Goal: Task Accomplishment & Management: Use online tool/utility

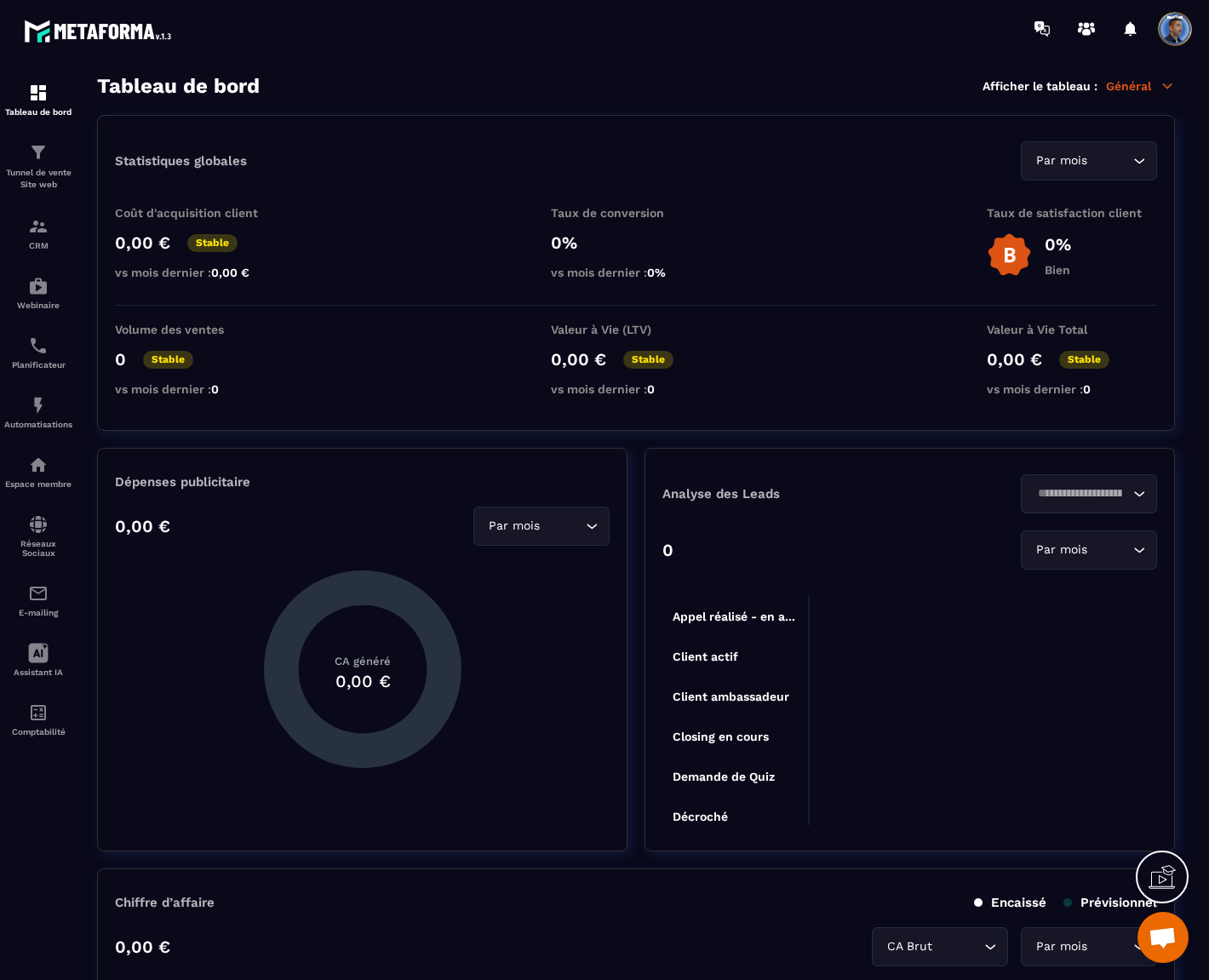
scroll to position [6335, 0]
click at [50, 171] on p "Tunnel de vente Site web" at bounding box center [38, 178] width 68 height 24
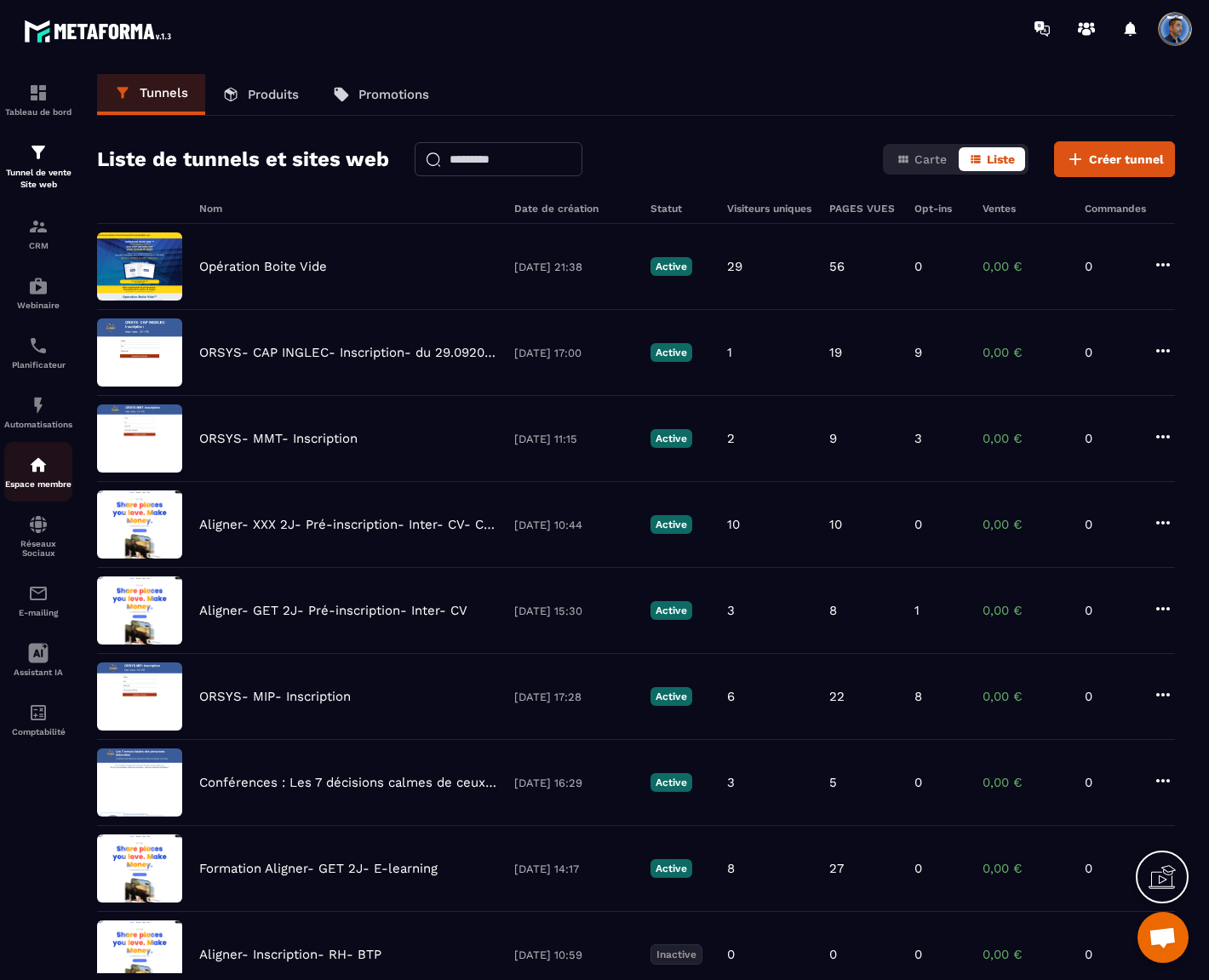
click at [43, 473] on img at bounding box center [37, 465] width 20 height 20
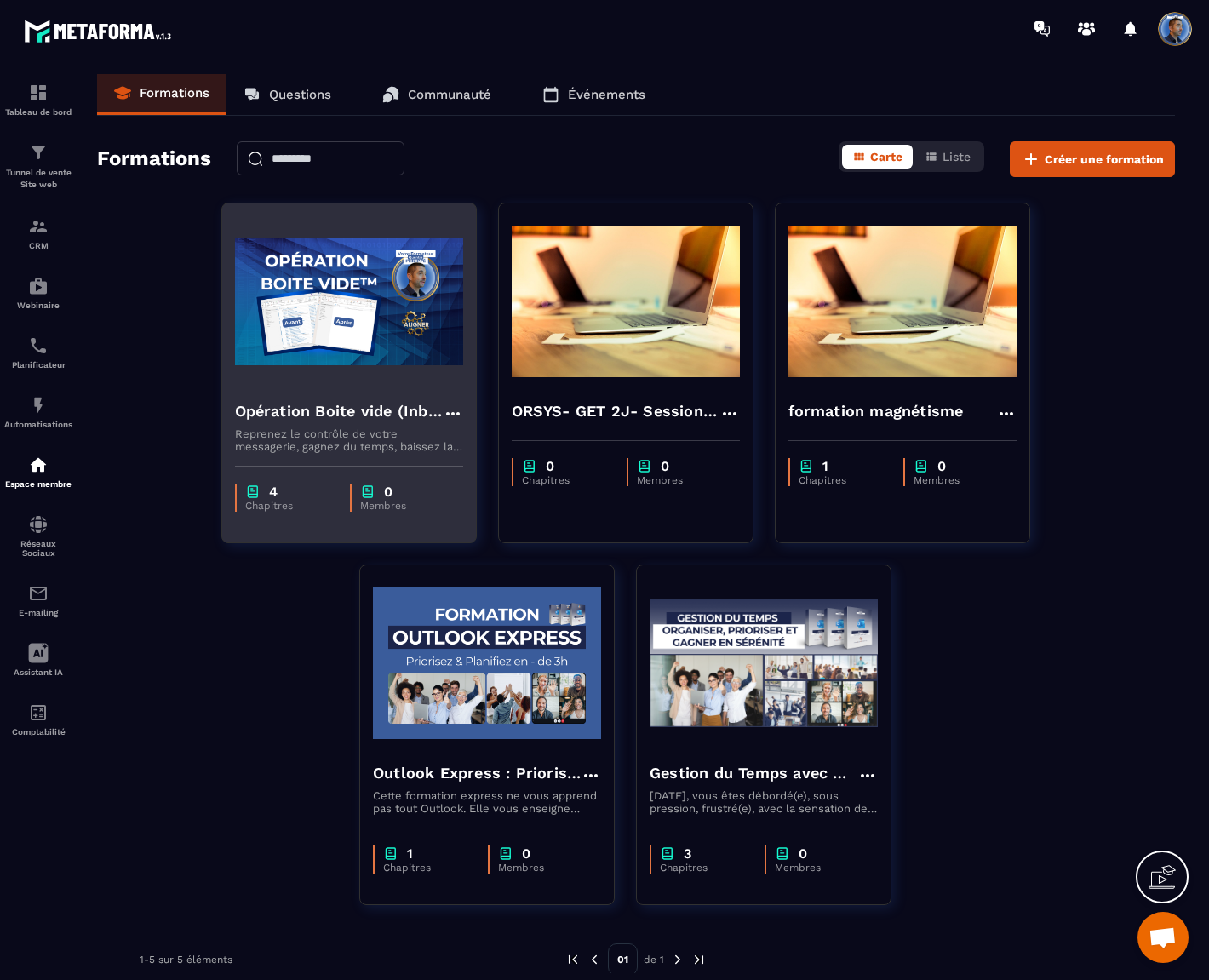
click at [321, 429] on p "Reprenez le contrôle de votre messagerie, gagnez du temps, baissez la charge me…" at bounding box center [350, 439] width 228 height 25
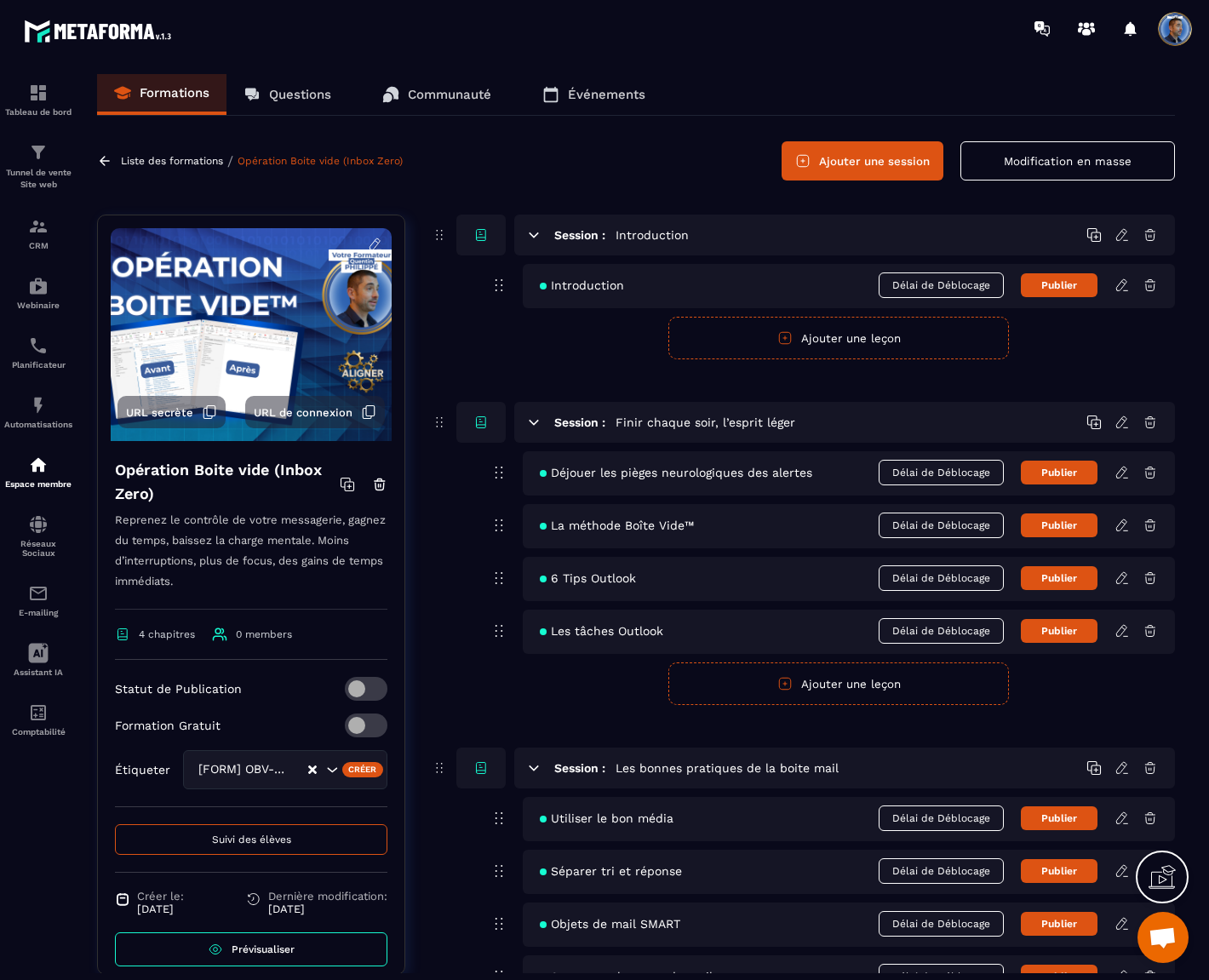
click at [668, 40] on div at bounding box center [705, 28] width 1009 height 57
click at [368, 243] on icon at bounding box center [376, 245] width 16 height 16
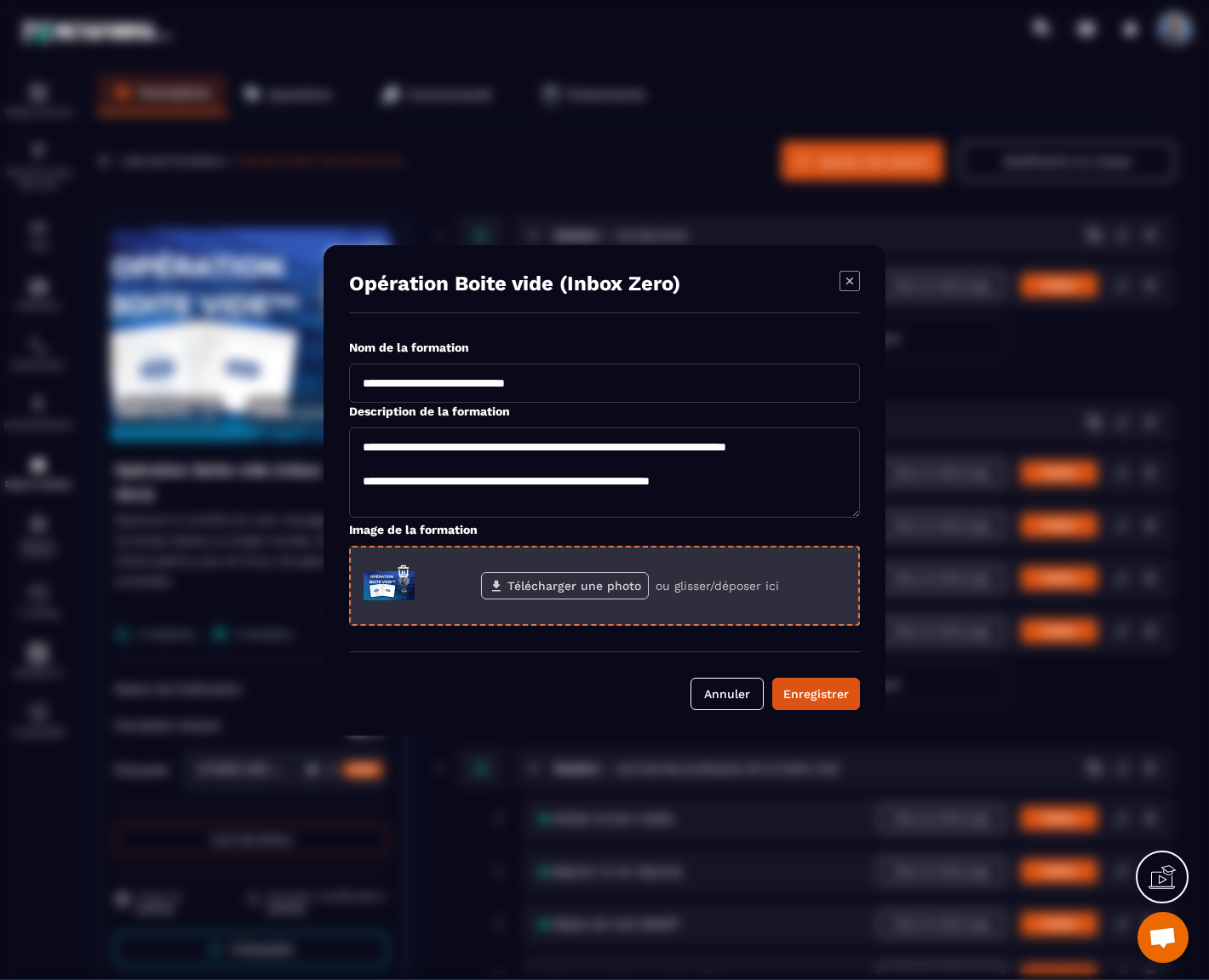
click at [615, 584] on label "Télécharger une photo" at bounding box center [565, 585] width 167 height 27
click at [0, 0] on input "Télécharger une photo" at bounding box center [0, 0] width 0 height 0
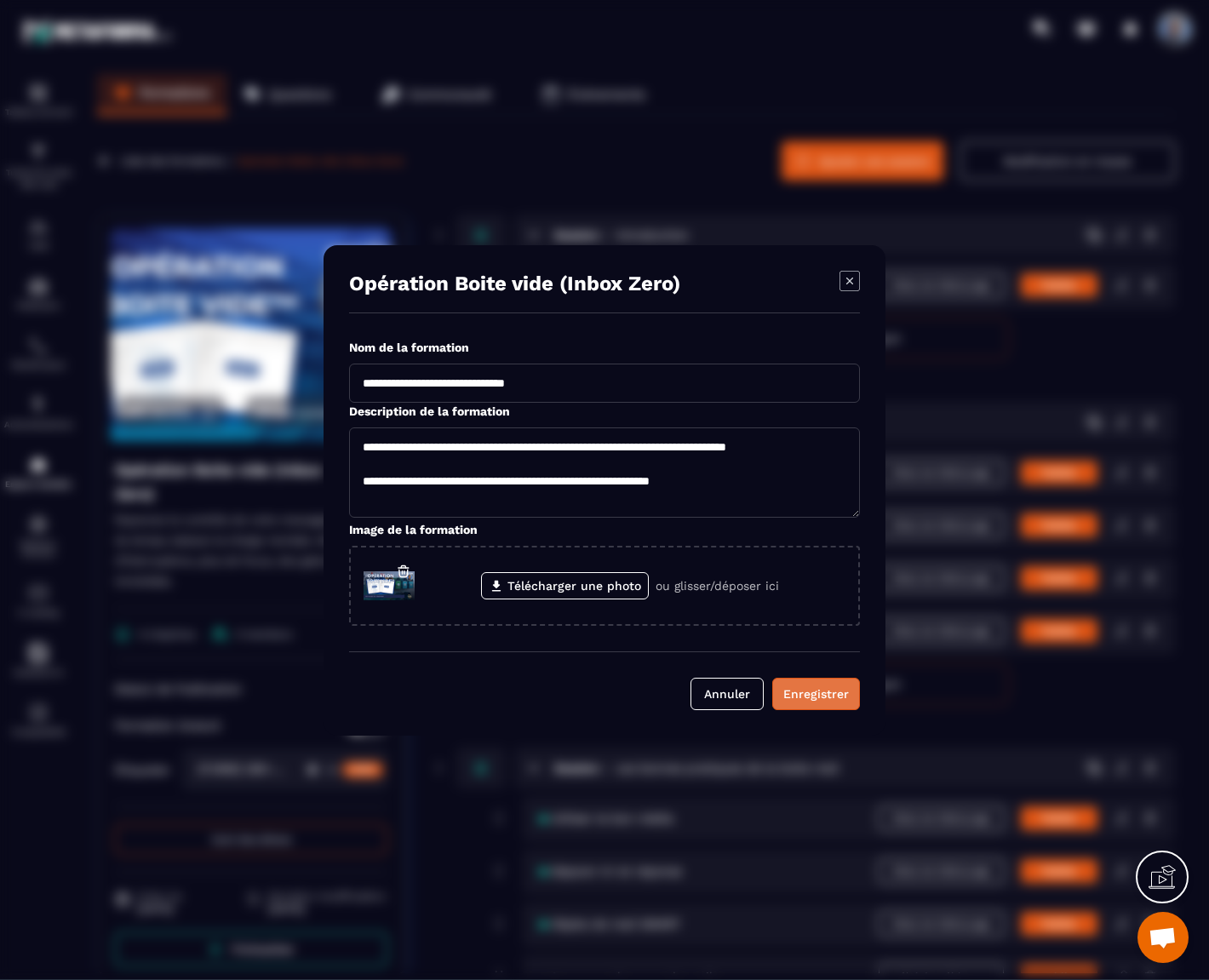
click at [798, 681] on button "Enregistrer" at bounding box center [816, 694] width 88 height 32
type textarea "**********"
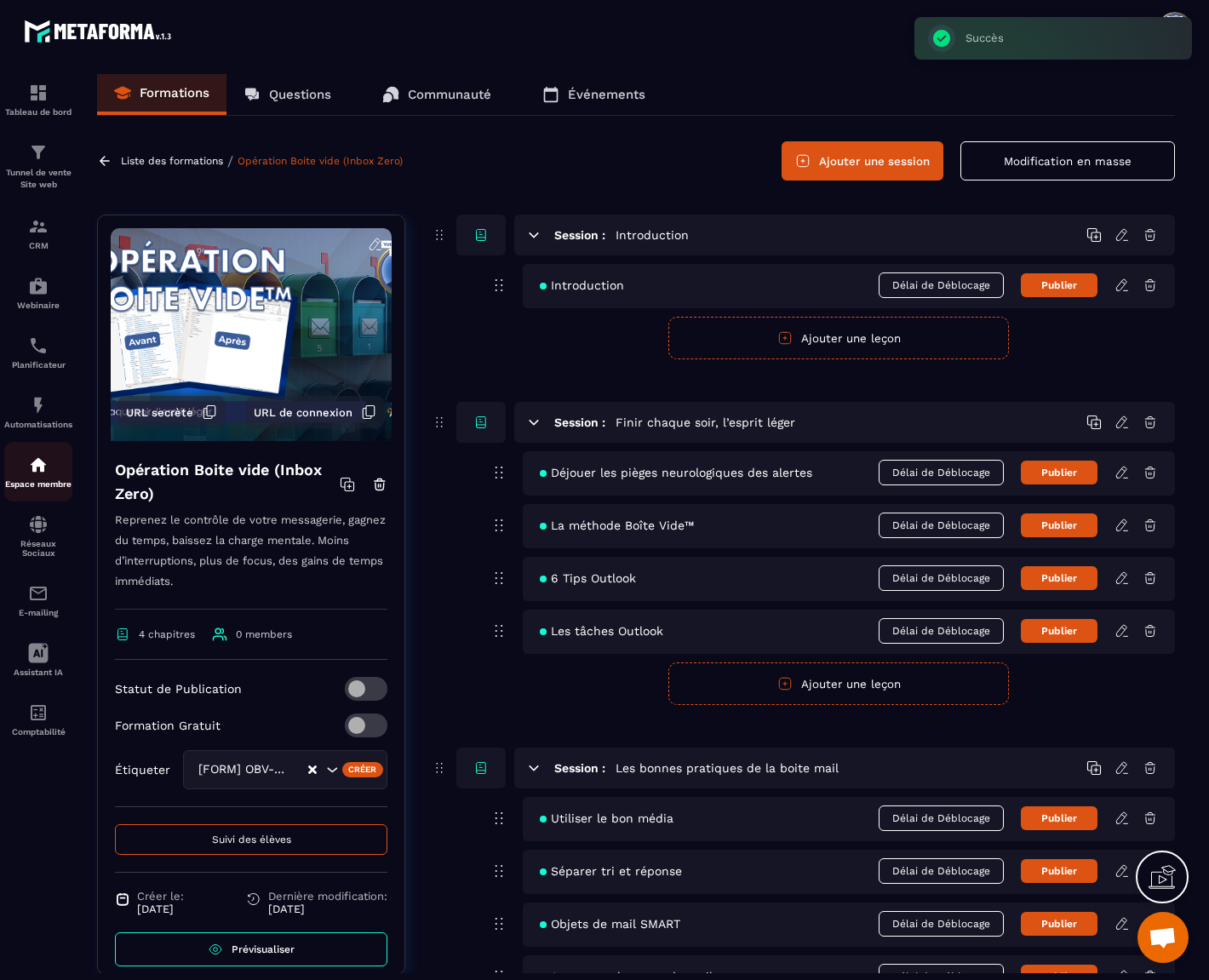
click at [43, 461] on img at bounding box center [37, 465] width 20 height 20
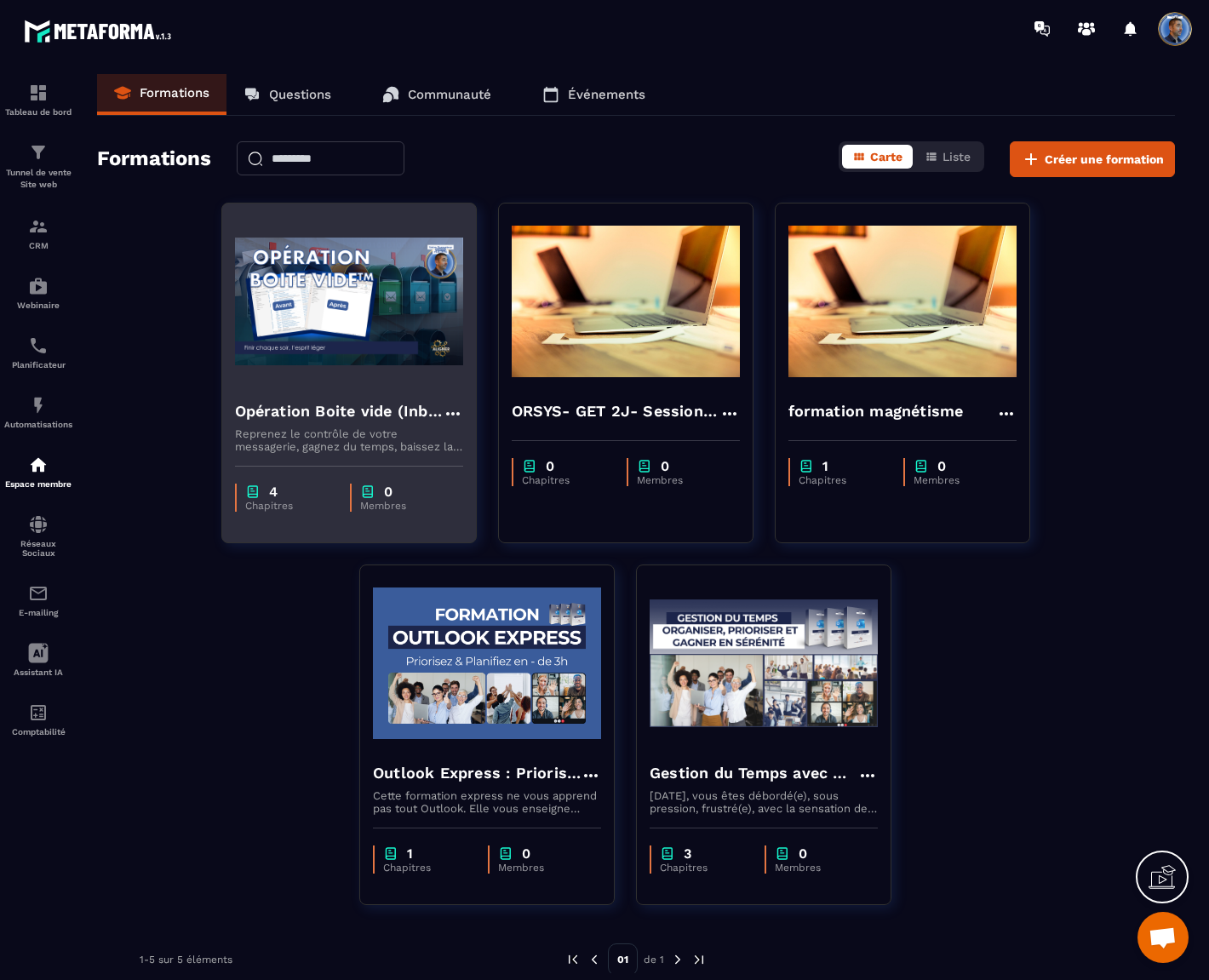
click at [384, 382] on img at bounding box center [350, 301] width 228 height 170
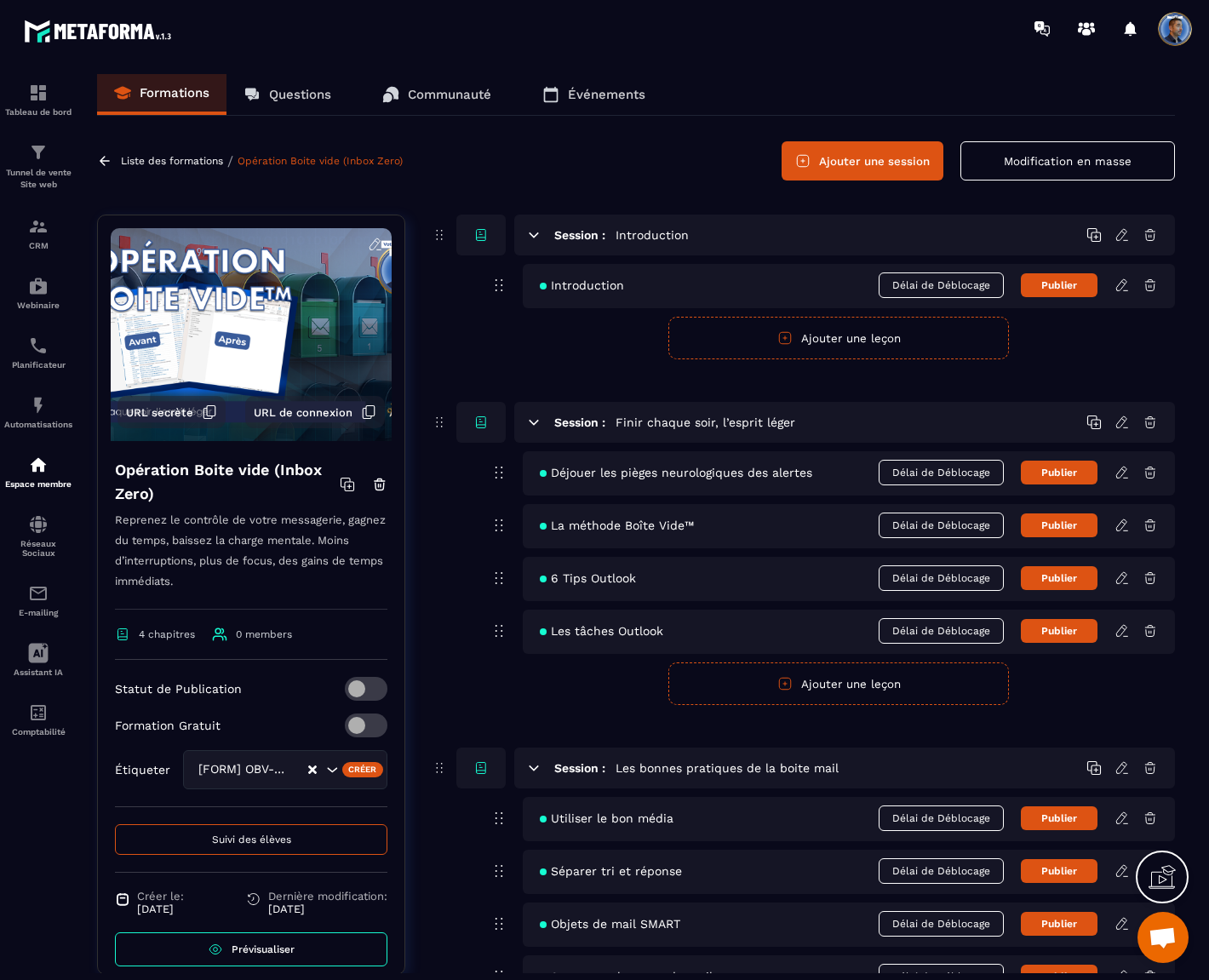
click at [1120, 472] on icon at bounding box center [1123, 473] width 16 height 16
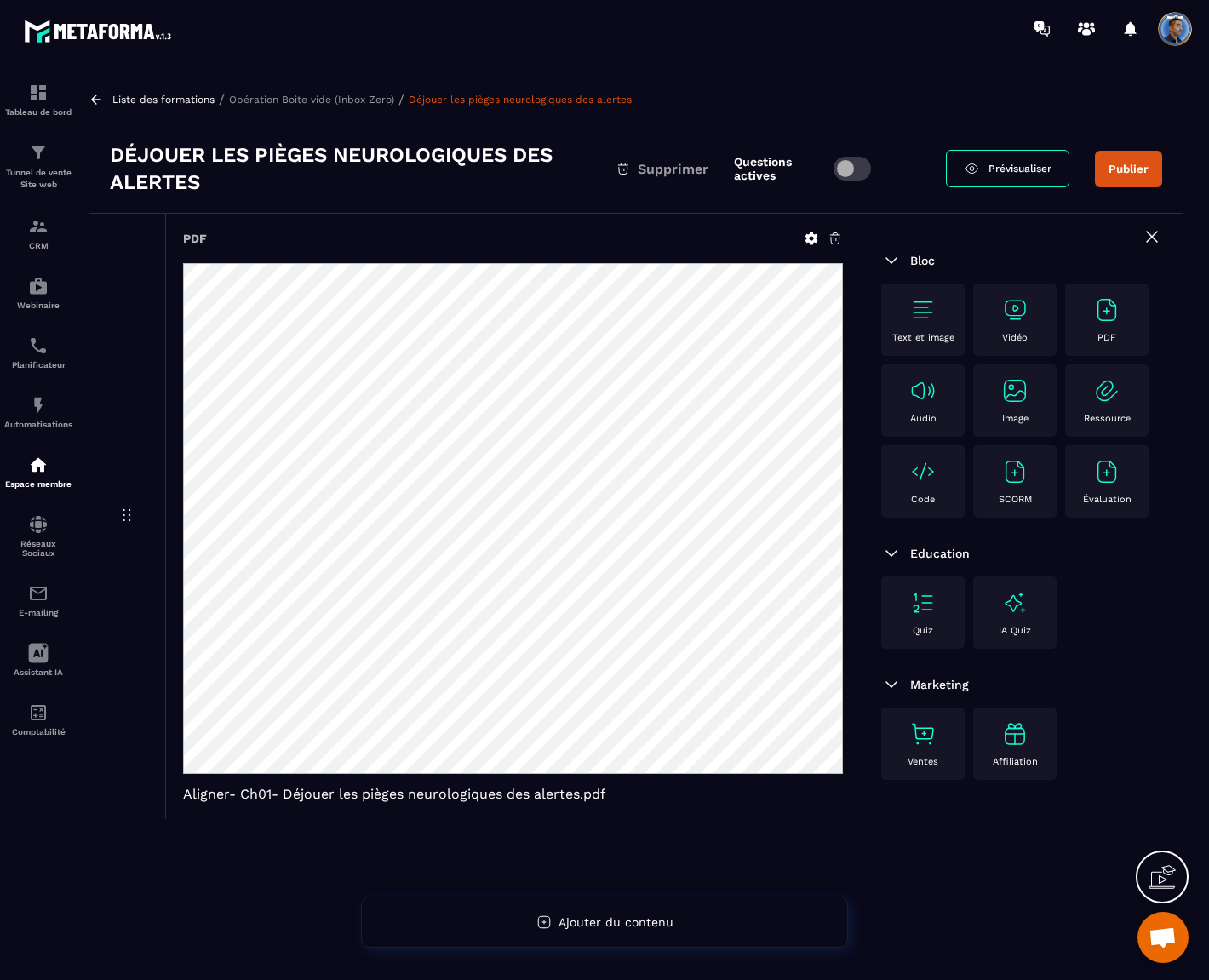
click at [1011, 312] on img at bounding box center [1015, 310] width 27 height 27
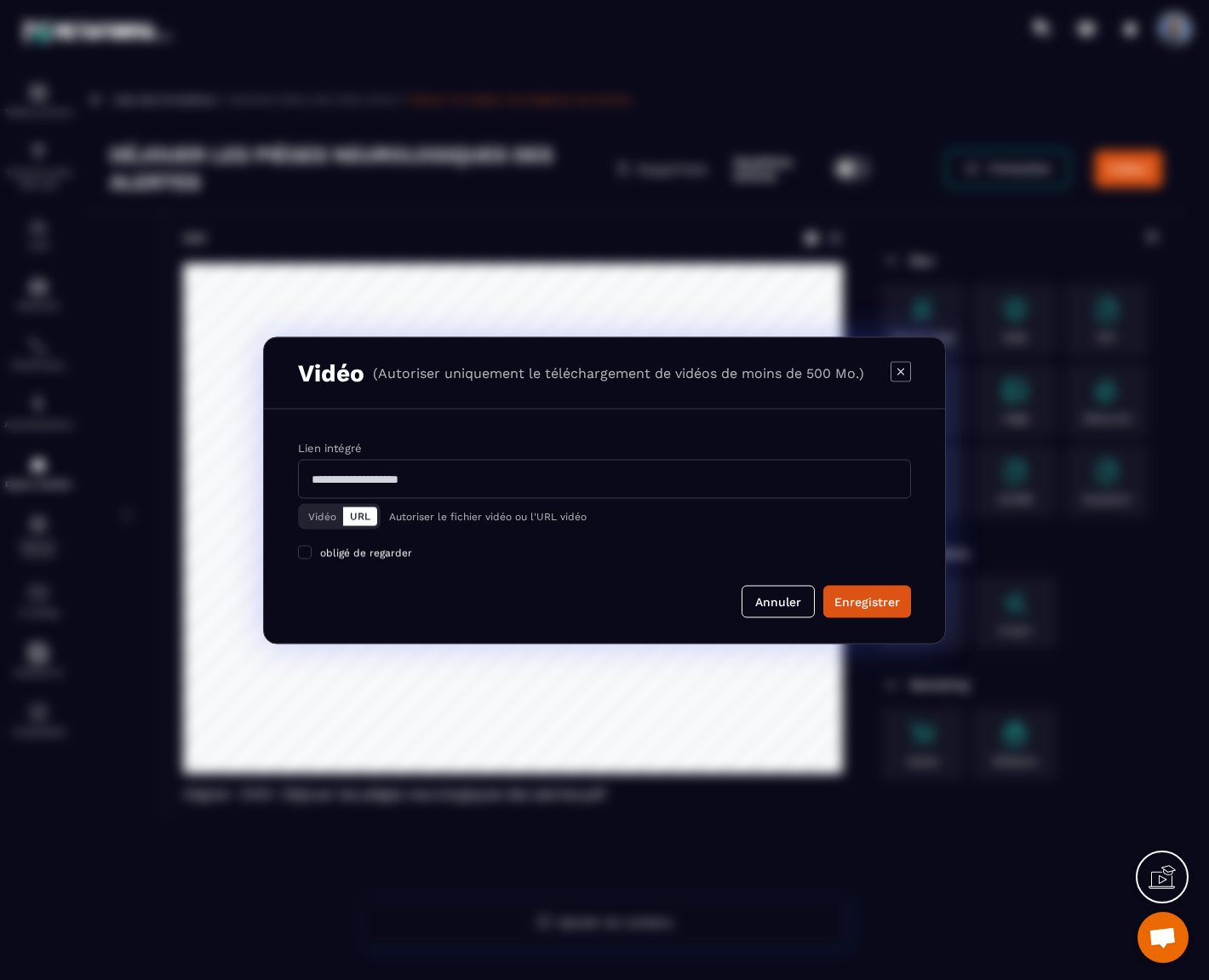
click at [327, 508] on button "Vidéo" at bounding box center [323, 515] width 42 height 18
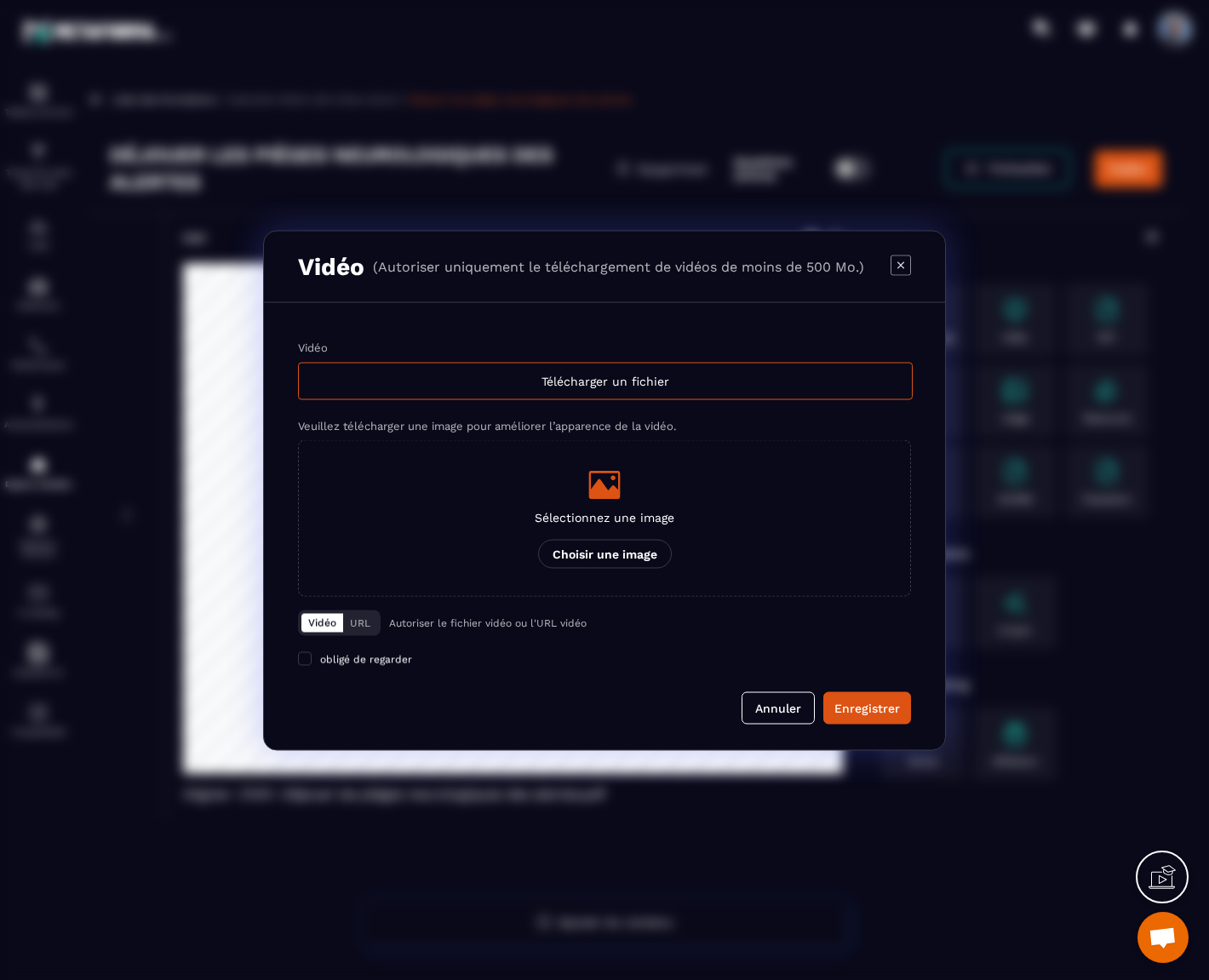
click at [568, 549] on p "Choisir une image" at bounding box center [604, 553] width 133 height 29
click at [0, 0] on input "Sélectionnez une image Choisir une image" at bounding box center [0, 0] width 0 height 0
